Goal: Find specific page/section: Find specific page/section

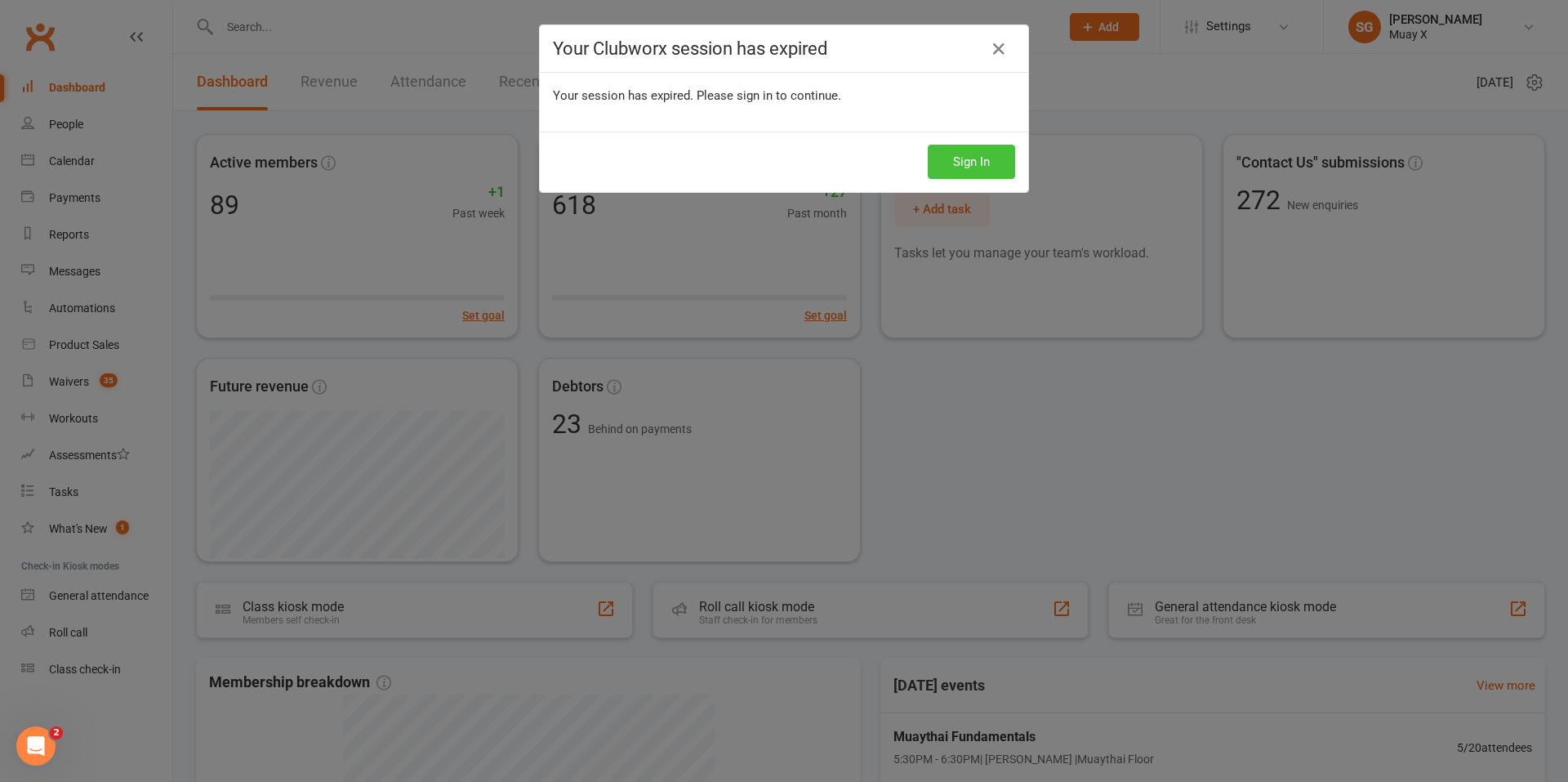
click at [971, 156] on button "Sign In" at bounding box center [971, 162] width 87 height 35
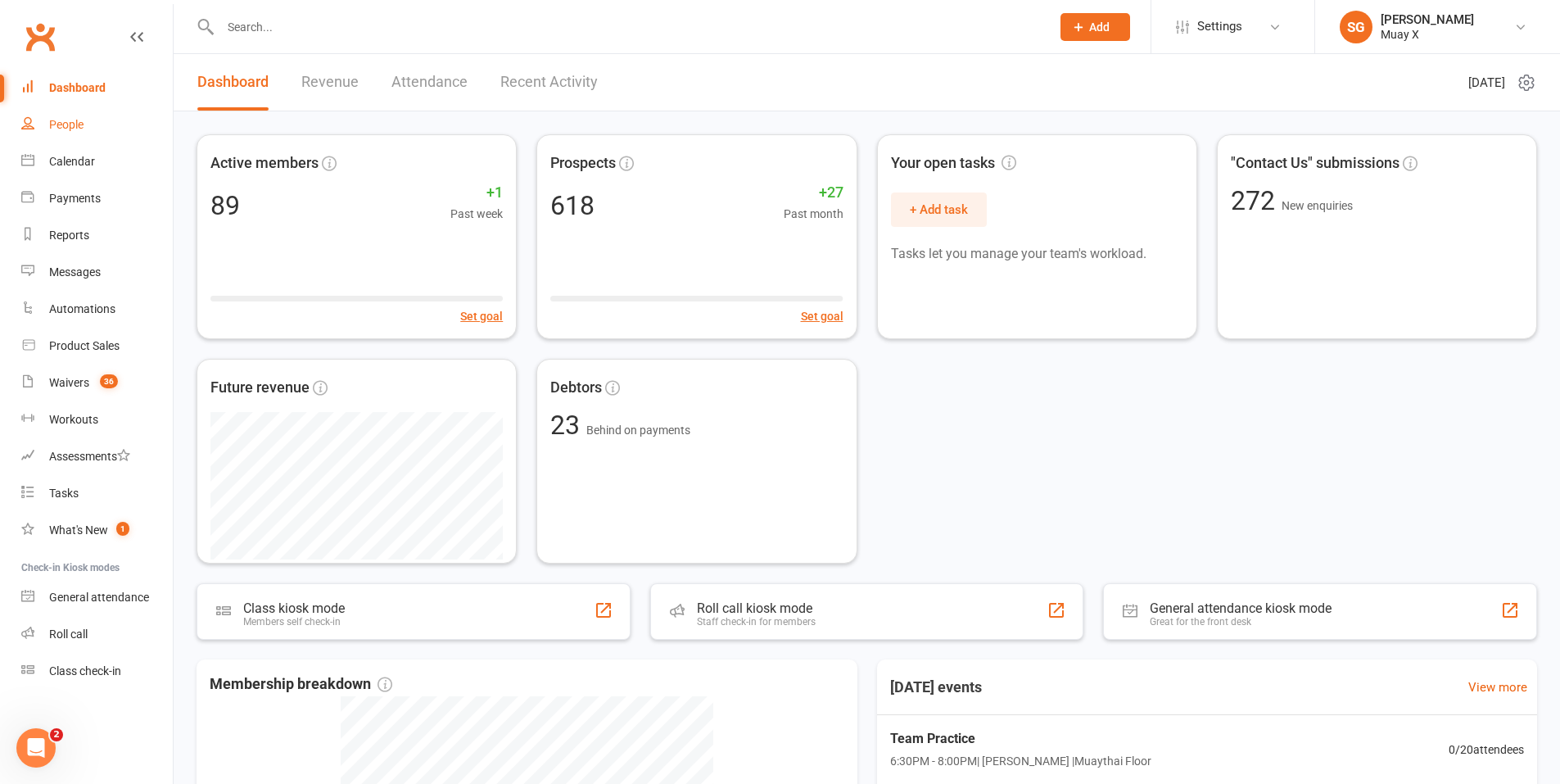
click at [76, 127] on div "People" at bounding box center [66, 125] width 35 height 13
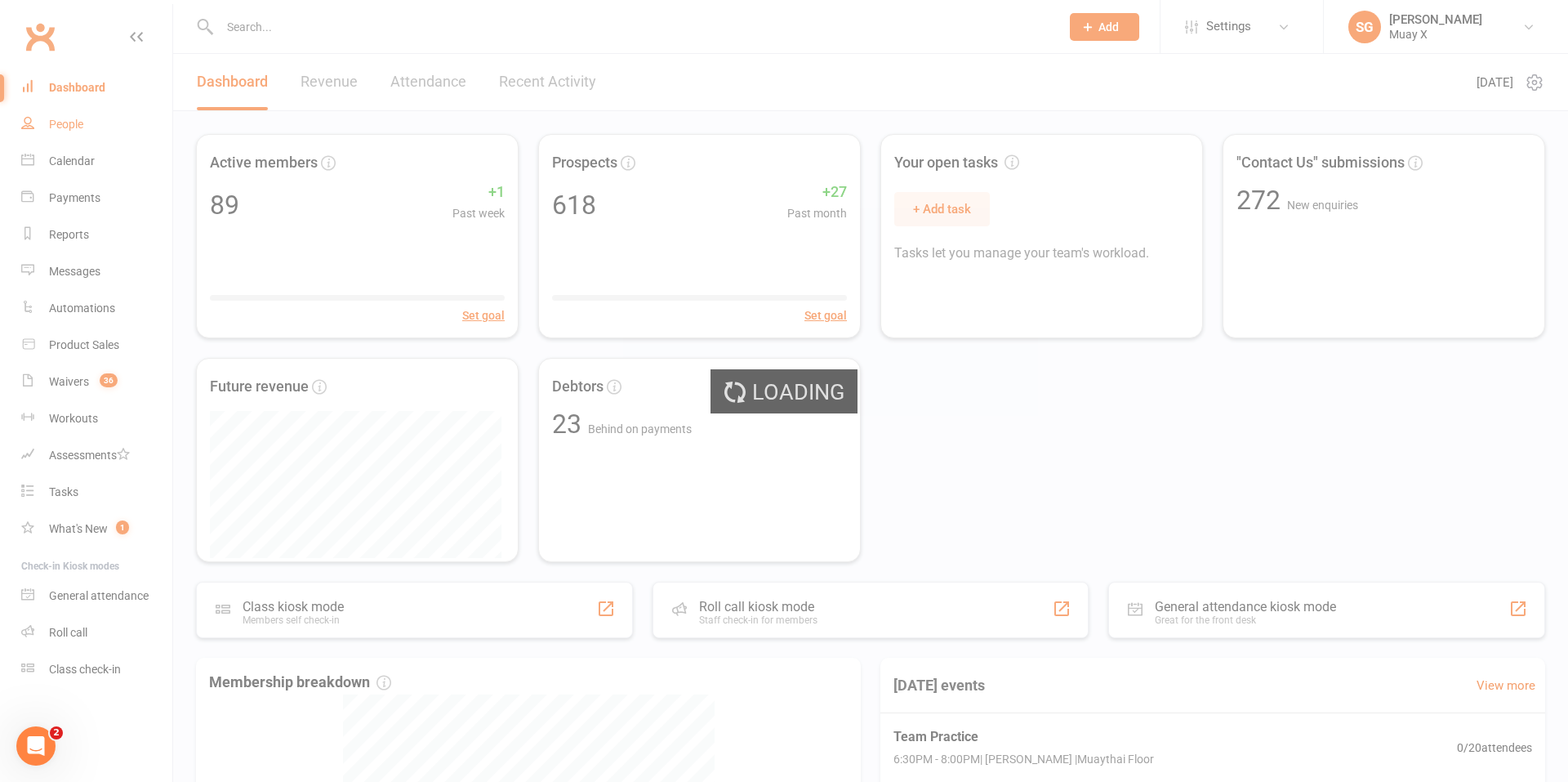
select select "100"
